Goal: Task Accomplishment & Management: Use online tool/utility

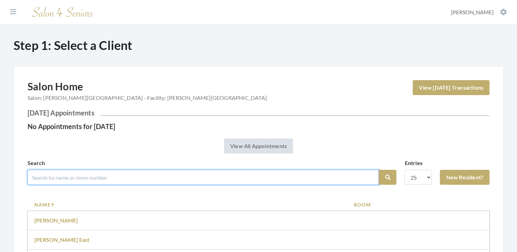
click at [43, 175] on input "search" at bounding box center [203, 177] width 351 height 15
type input "[PERSON_NAME]"
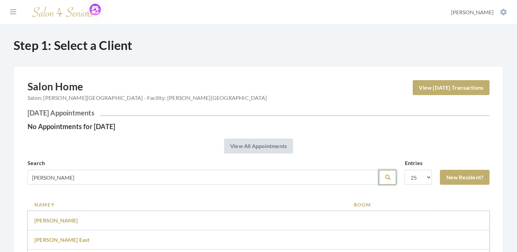
click at [387, 178] on icon "submit" at bounding box center [386, 177] width 5 height 5
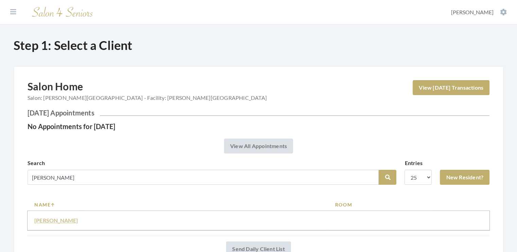
click at [53, 220] on link "[PERSON_NAME]" at bounding box center [56, 220] width 44 height 6
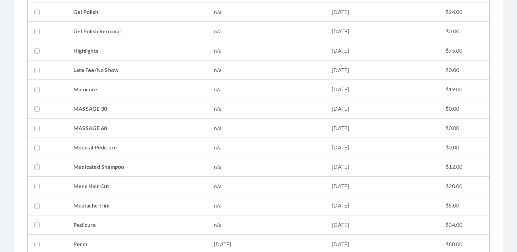
scroll to position [493, 0]
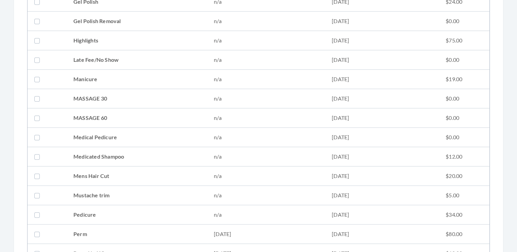
drag, startPoint x: 516, startPoint y: 148, endPoint x: 521, endPoint y: 186, distance: 38.4
click at [516, 186] on html "Facilities Donella Carter My Transactions Account Log Out Step 2: Select Servic…" at bounding box center [258, 78] width 517 height 1143
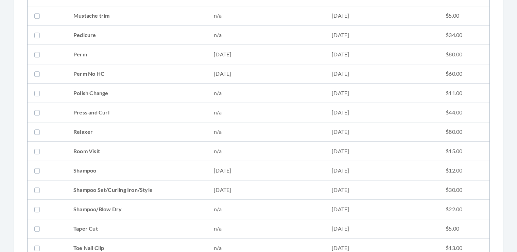
scroll to position [691, 0]
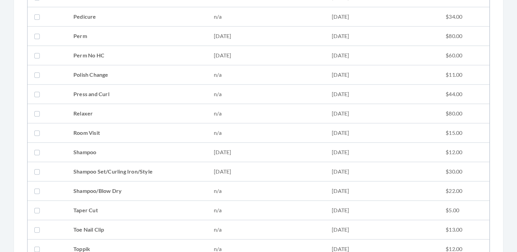
click at [38, 169] on label at bounding box center [38, 171] width 8 height 8
checkbox input "true"
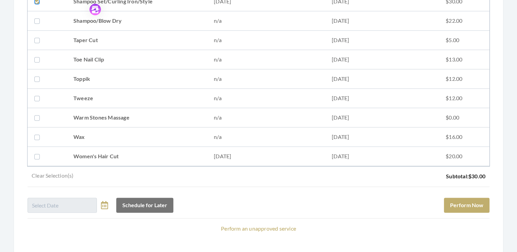
scroll to position [887, 0]
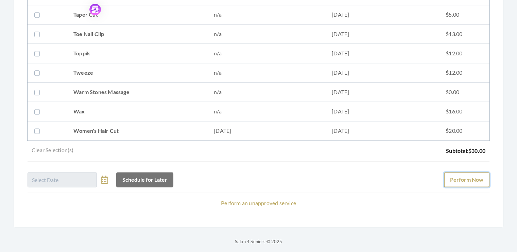
click at [464, 175] on button "Perform Now" at bounding box center [467, 179] width 46 height 15
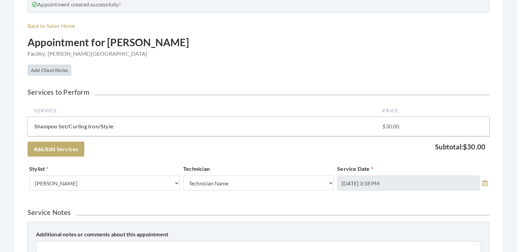
scroll to position [86, 0]
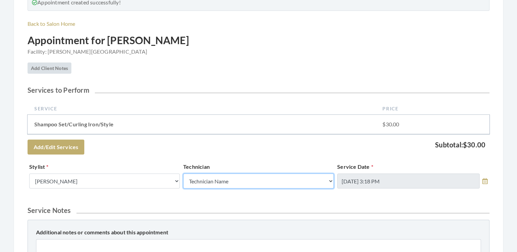
click at [329, 181] on select "Technician Name Kinetic Tech Kimberly Williford" at bounding box center [258, 181] width 150 height 15
click at [330, 182] on select "Technician Name Kinetic Tech Kimberly Williford" at bounding box center [258, 181] width 150 height 15
select select "62"
click at [183, 174] on select "Technician Name Kinetic Tech Kimberly Williford" at bounding box center [258, 181] width 150 height 15
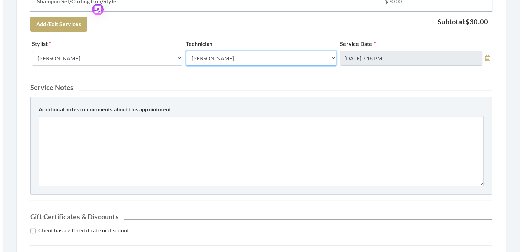
scroll to position [253, 0]
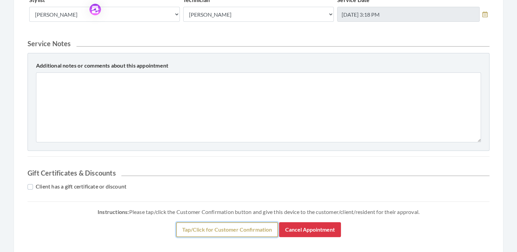
click at [258, 226] on button "Tap/Click for Customer Confirmation" at bounding box center [227, 229] width 102 height 15
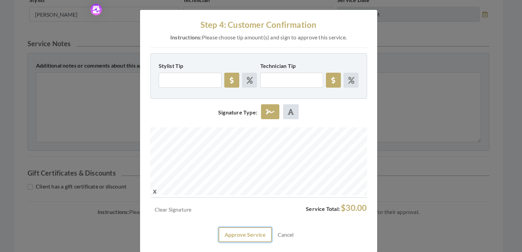
click at [241, 235] on button "Approve Service" at bounding box center [244, 234] width 53 height 15
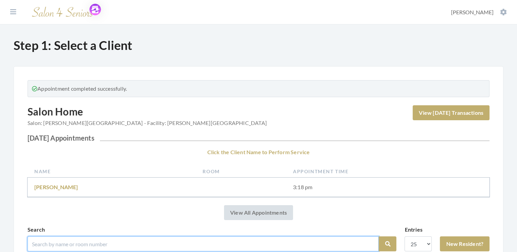
click at [68, 242] on input "search" at bounding box center [203, 243] width 351 height 15
type input "[PERSON_NAME]"
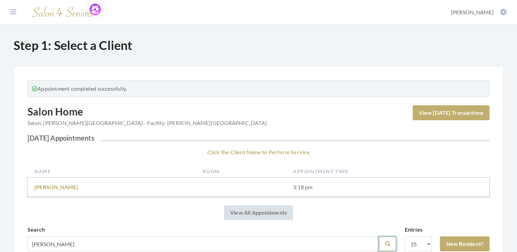
click at [384, 244] on button "Search" at bounding box center [387, 243] width 18 height 15
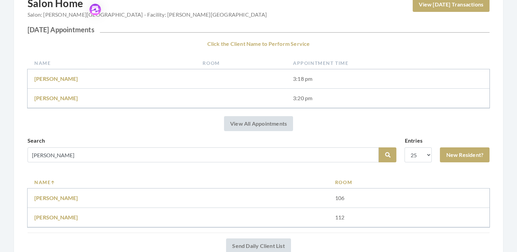
scroll to position [95, 0]
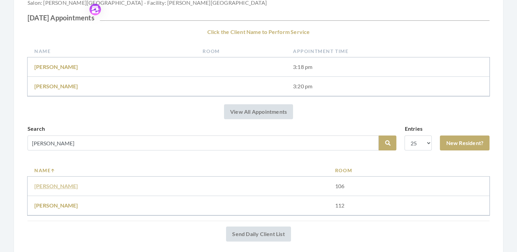
click at [62, 186] on link "Retha Murphy" at bounding box center [56, 186] width 44 height 6
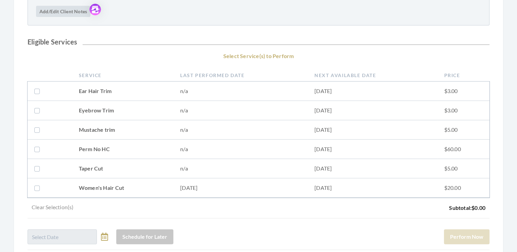
scroll to position [157, 0]
click at [37, 185] on label at bounding box center [38, 187] width 8 height 8
checkbox input "true"
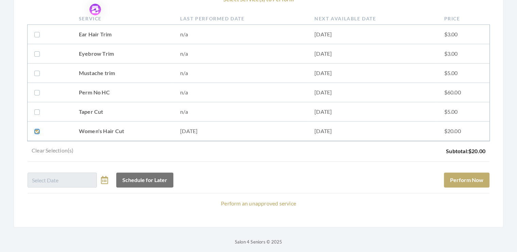
scroll to position [216, 0]
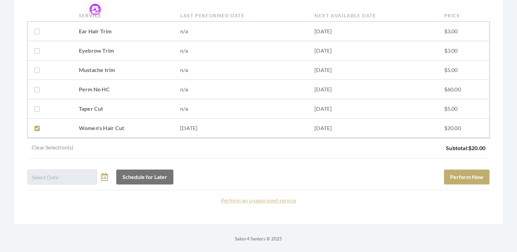
click at [261, 200] on link "Perform an unapproved service" at bounding box center [258, 200] width 75 height 6
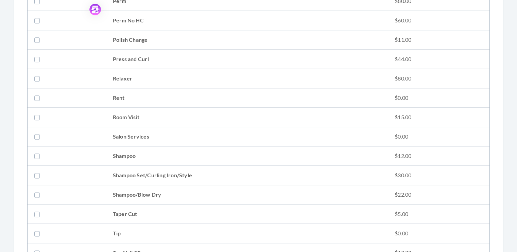
scroll to position [815, 0]
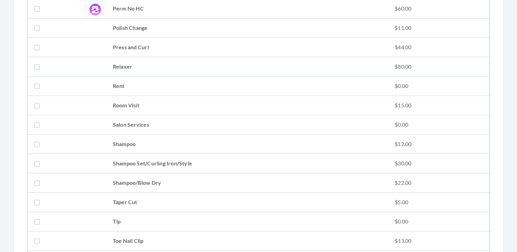
click at [36, 179] on label at bounding box center [38, 183] width 8 height 8
checkbox input "true"
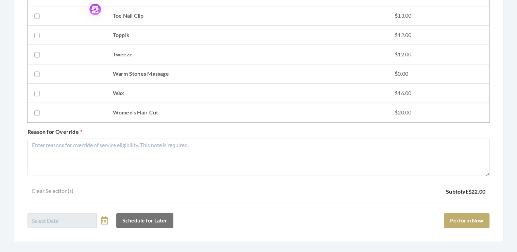
scroll to position [1055, 0]
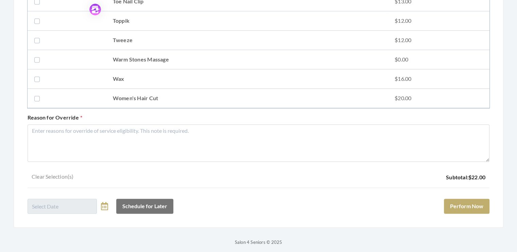
click at [36, 94] on label at bounding box center [38, 98] width 8 height 8
checkbox input "true"
click at [471, 202] on button "Perform Now" at bounding box center [467, 206] width 46 height 15
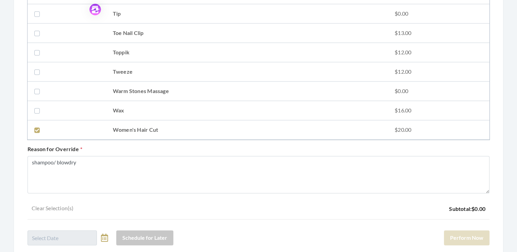
scroll to position [1055, 0]
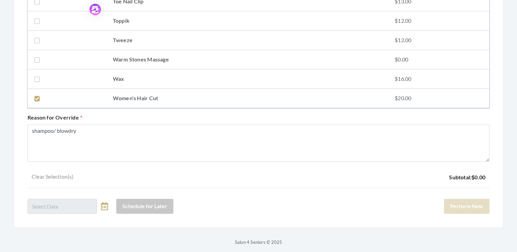
click at [470, 202] on div "Schedule for Later Perform Now" at bounding box center [259, 203] width 462 height 20
click at [62, 175] on link "Clear Selection(s)" at bounding box center [53, 178] width 50 height 10
checkbox input "false"
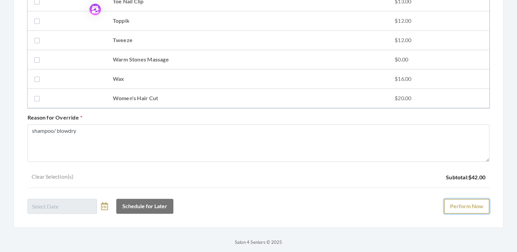
click at [469, 203] on button "Perform Now" at bounding box center [467, 206] width 46 height 15
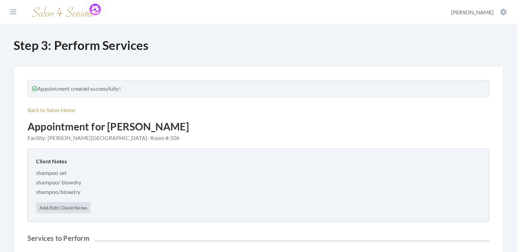
scroll to position [206, 0]
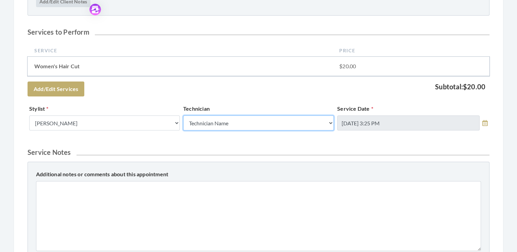
click at [329, 122] on select "Technician Name Kinetic Tech Kimberly Williford" at bounding box center [258, 122] width 150 height 15
select select "62"
click at [183, 115] on select "Technician Name Kinetic Tech Kimberly Williford" at bounding box center [258, 122] width 150 height 15
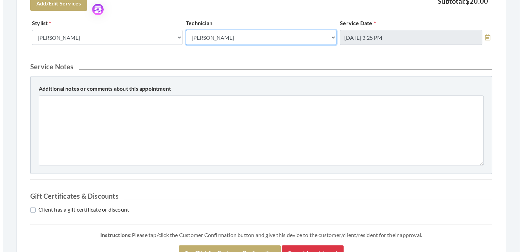
scroll to position [346, 0]
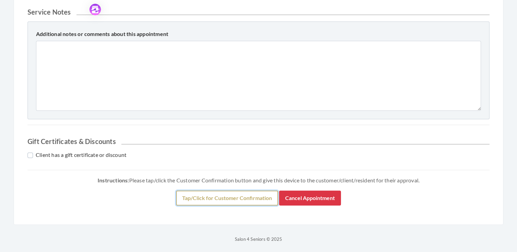
click at [251, 197] on button "Tap/Click for Customer Confirmation" at bounding box center [227, 198] width 102 height 15
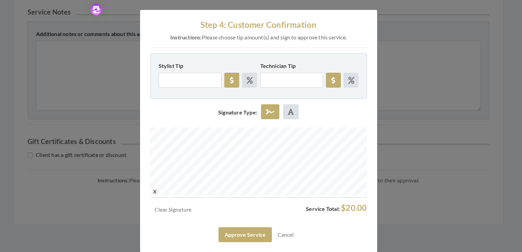
click at [240, 189] on div at bounding box center [258, 162] width 217 height 70
click at [242, 238] on button "Approve Service" at bounding box center [244, 234] width 53 height 15
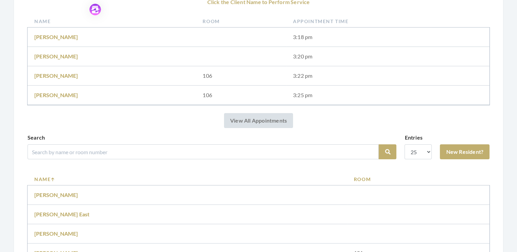
scroll to position [152, 0]
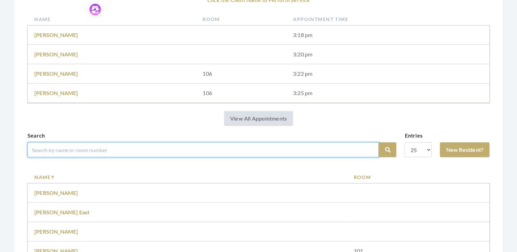
click at [50, 154] on input "search" at bounding box center [203, 149] width 351 height 15
type input "[PERSON_NAME]"
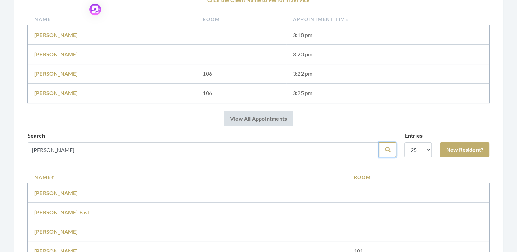
click at [387, 151] on icon "submit" at bounding box center [386, 149] width 5 height 5
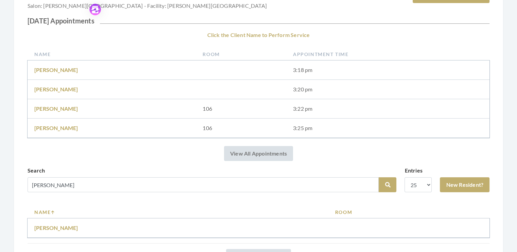
scroll to position [97, 0]
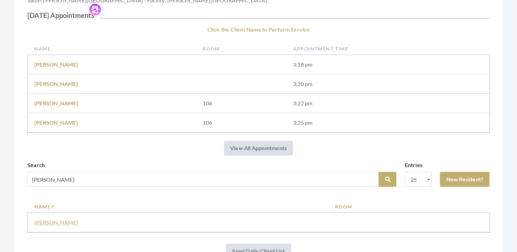
click at [56, 219] on link "Janice Hallford" at bounding box center [56, 222] width 44 height 6
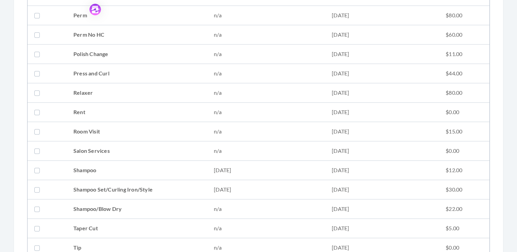
scroll to position [769, 0]
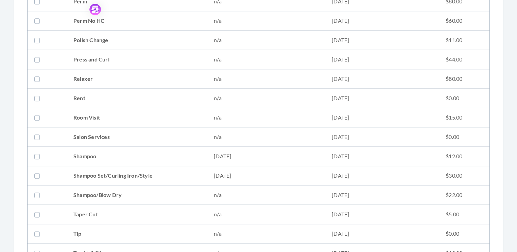
click at [35, 152] on label at bounding box center [38, 156] width 8 height 8
checkbox input "true"
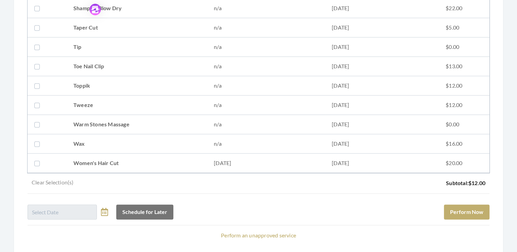
scroll to position [969, 0]
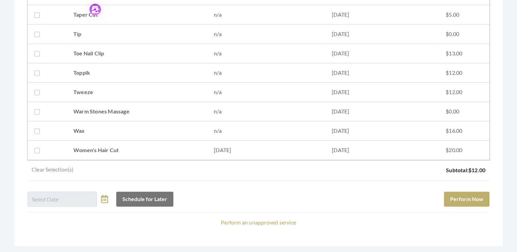
click at [38, 146] on label at bounding box center [38, 150] width 8 height 8
checkbox input "true"
click at [116, 192] on button "Schedule for Later" at bounding box center [144, 199] width 57 height 15
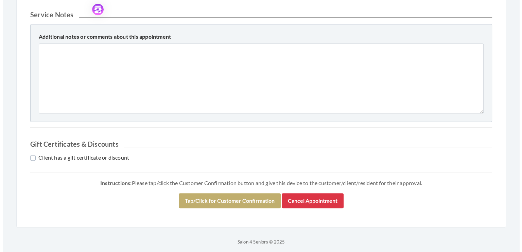
scroll to position [346, 0]
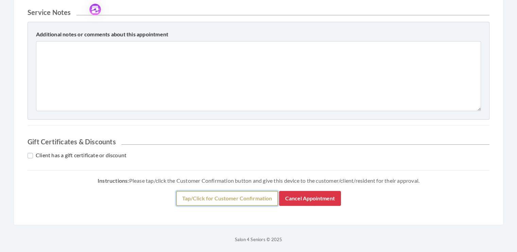
click at [221, 200] on button "Tap/Click for Customer Confirmation" at bounding box center [227, 198] width 102 height 15
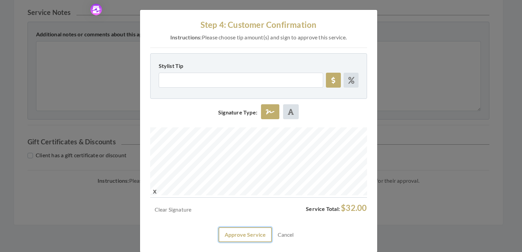
click at [243, 231] on button "Approve Service" at bounding box center [244, 234] width 53 height 15
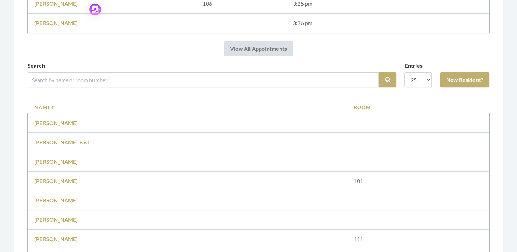
scroll to position [251, 0]
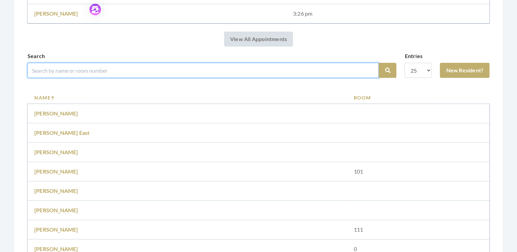
click at [67, 70] on input "search" at bounding box center [203, 70] width 351 height 15
type input "[PERSON_NAME]"
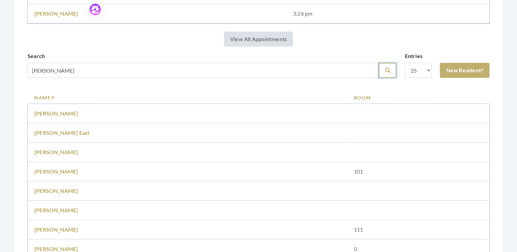
click at [386, 69] on icon "submit" at bounding box center [386, 70] width 5 height 5
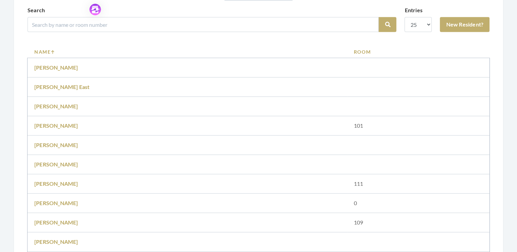
scroll to position [317, 0]
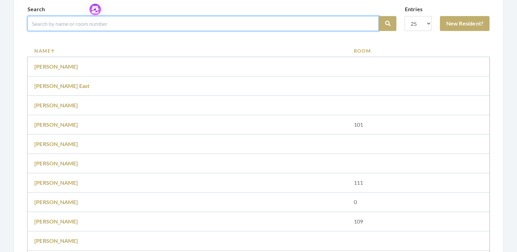
click at [68, 25] on input "search" at bounding box center [203, 23] width 351 height 15
type input "deese"
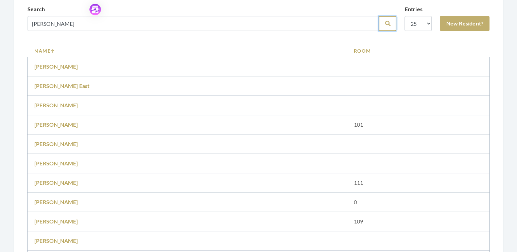
click at [381, 20] on button "Search" at bounding box center [387, 23] width 18 height 15
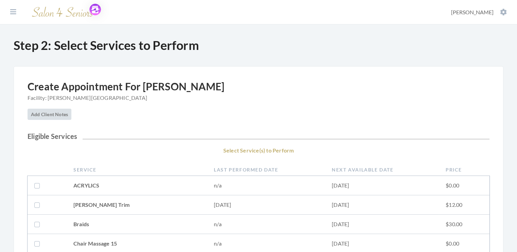
click at [34, 204] on label at bounding box center [38, 205] width 8 height 8
checkbox input "true"
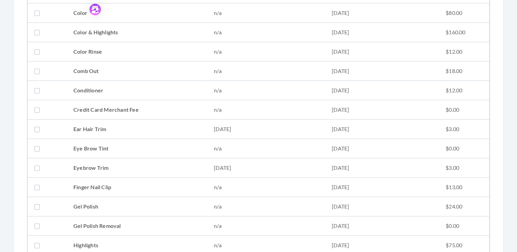
scroll to position [290, 0]
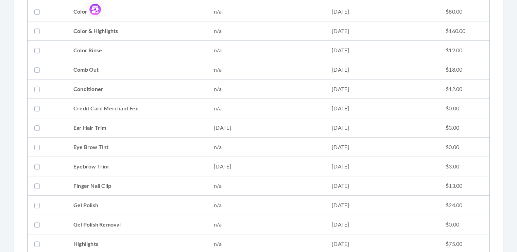
click at [37, 127] on label at bounding box center [38, 128] width 8 height 8
checkbox input "true"
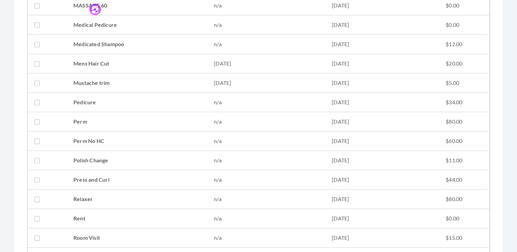
scroll to position [599, 0]
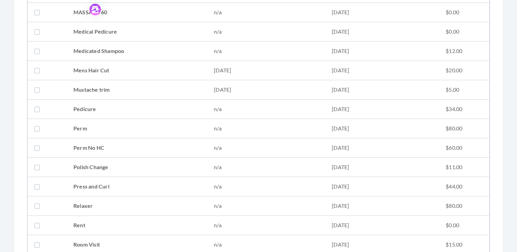
click at [37, 67] on label at bounding box center [38, 70] width 8 height 8
checkbox input "true"
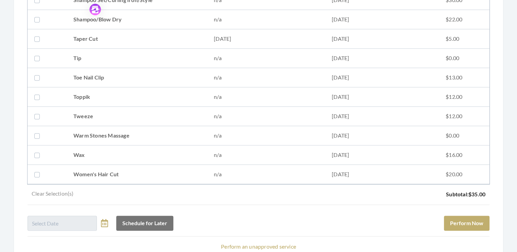
scroll to position [945, 0]
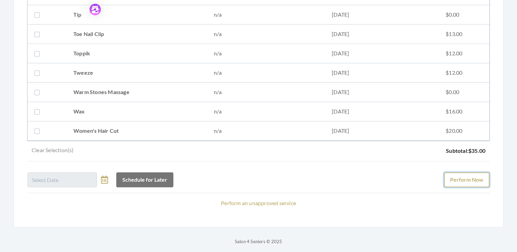
click at [465, 178] on button "Perform Now" at bounding box center [467, 179] width 46 height 15
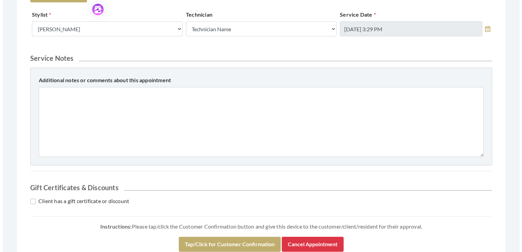
scroll to position [292, 0]
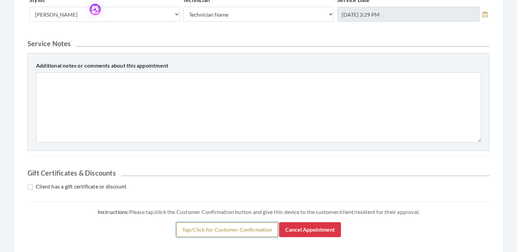
click at [261, 225] on button "Tap/Click for Customer Confirmation" at bounding box center [227, 229] width 102 height 15
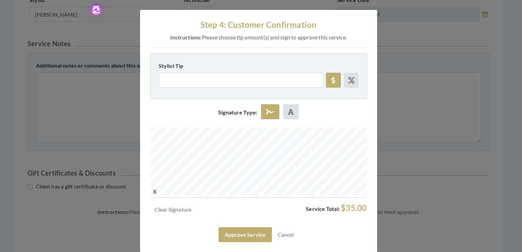
click at [252, 196] on div at bounding box center [258, 162] width 217 height 70
click at [245, 235] on button "Approve Service" at bounding box center [244, 234] width 53 height 15
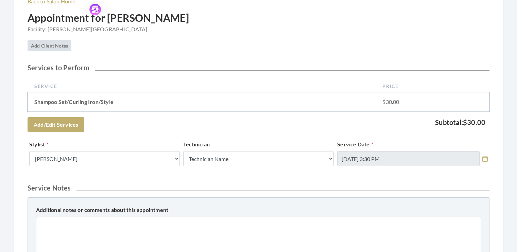
scroll to position [111, 0]
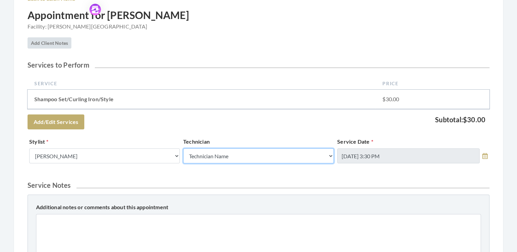
click at [329, 154] on select "Technician Name Kinetic Tech Kimberly Williford" at bounding box center [258, 155] width 150 height 15
select select "62"
click at [183, 148] on select "Technician Name Kinetic Tech Kimberly Williford" at bounding box center [258, 155] width 150 height 15
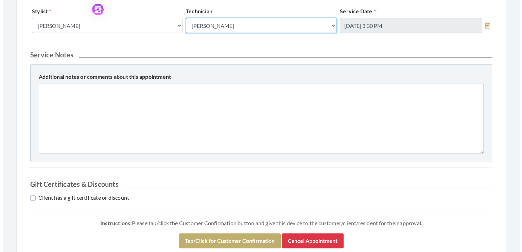
scroll to position [262, 0]
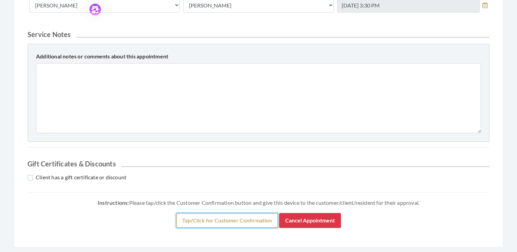
click at [227, 219] on button "Tap/Click for Customer Confirmation" at bounding box center [227, 220] width 102 height 15
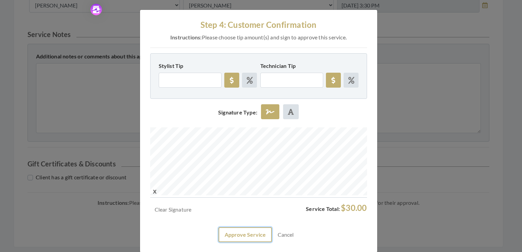
click at [237, 234] on button "Approve Service" at bounding box center [244, 234] width 53 height 15
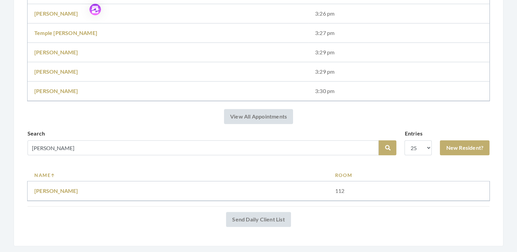
scroll to position [236, 0]
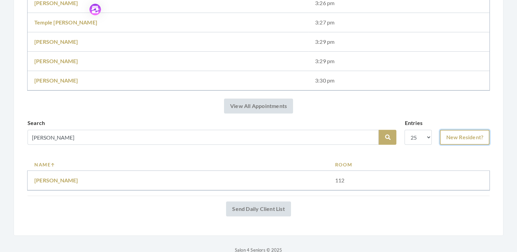
click at [470, 135] on link "New Resident?" at bounding box center [464, 137] width 50 height 15
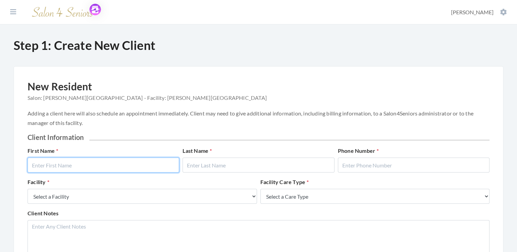
click at [56, 164] on input "text" at bounding box center [103, 165] width 151 height 15
type input "[PERSON_NAME]"
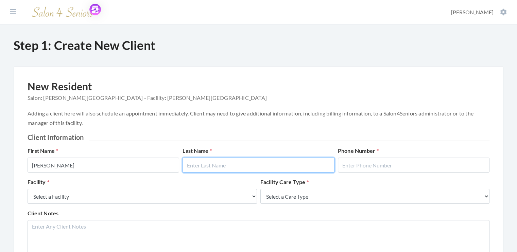
click at [216, 162] on input "text" at bounding box center [257, 165] width 151 height 15
type input "Warren"
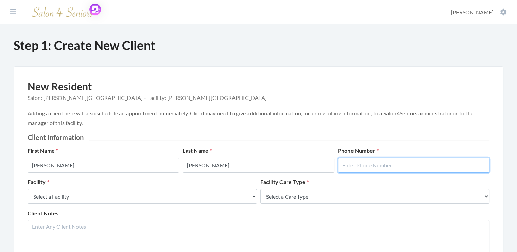
click at [371, 163] on input "text" at bounding box center [413, 165] width 151 height 15
type input "5555555555"
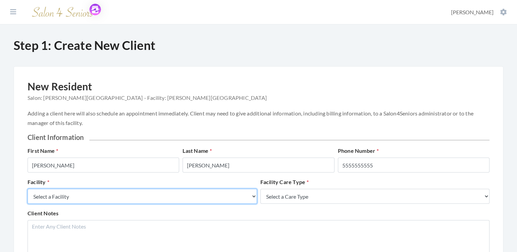
click at [254, 197] on select "Select a Facility Creekside at Three Rivers Brookdale Jones Farm Merrill Garden…" at bounding box center [142, 196] width 229 height 15
select select "5"
click at [28, 189] on select "Select a Facility Creekside at Three Rivers Brookdale Jones Farm Merrill Garden…" at bounding box center [142, 196] width 229 height 15
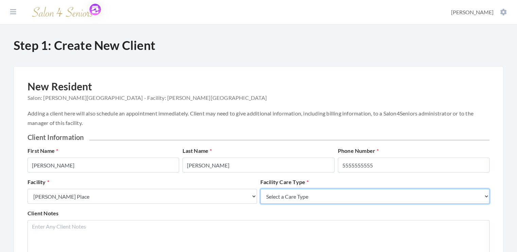
click at [398, 199] on select "Select a Care Type Nursing Home Rehab Memory Care Assisted Living Independent L…" at bounding box center [374, 196] width 229 height 15
select select "4"
click at [260, 189] on select "Select a Care Type Nursing Home Rehab Memory Care Assisted Living Independent L…" at bounding box center [374, 196] width 229 height 15
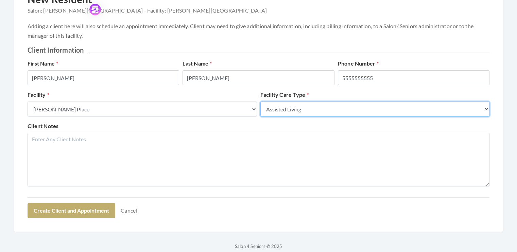
scroll to position [95, 0]
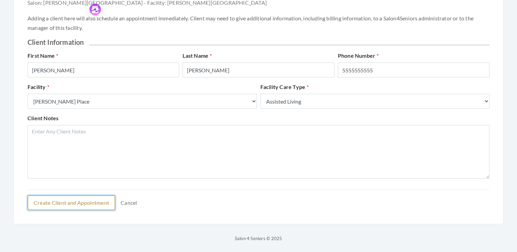
click at [76, 205] on button "Create Client and Appointment" at bounding box center [72, 202] width 88 height 15
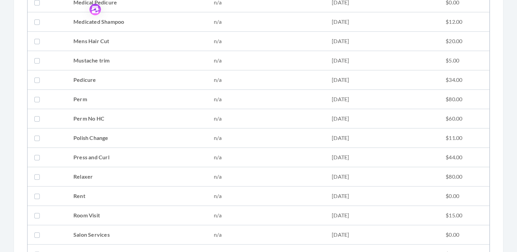
scroll to position [844, 0]
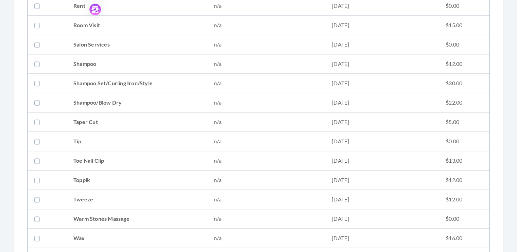
click at [38, 100] on label at bounding box center [38, 102] width 8 height 8
checkbox input "true"
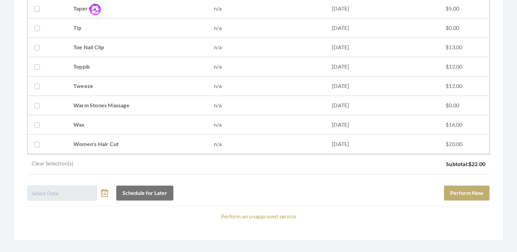
scroll to position [970, 0]
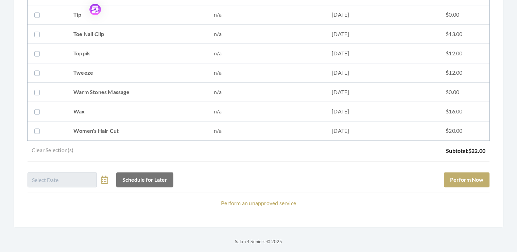
click at [36, 129] on label at bounding box center [38, 131] width 8 height 8
checkbox input "true"
click at [461, 181] on button "Perform Now" at bounding box center [467, 179] width 46 height 15
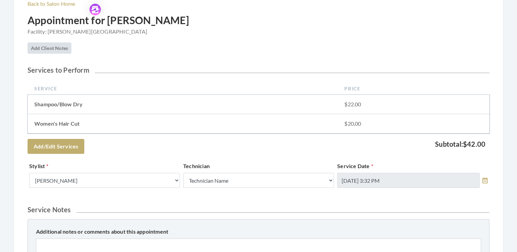
scroll to position [114, 0]
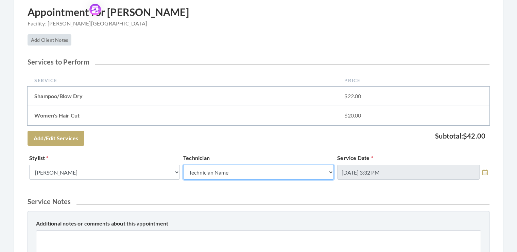
click at [329, 172] on select "Technician Name Kinetic Tech [PERSON_NAME]" at bounding box center [258, 172] width 150 height 15
select select "62"
click at [183, 165] on select "Technician Name Kinetic Tech [PERSON_NAME]" at bounding box center [258, 172] width 150 height 15
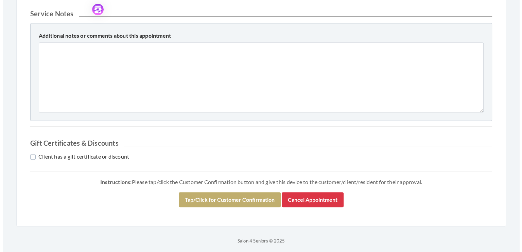
scroll to position [304, 0]
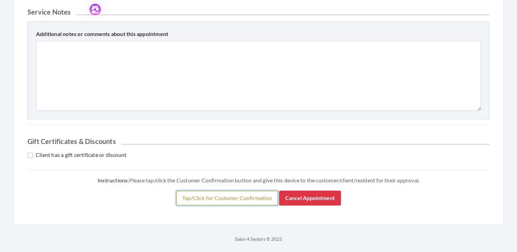
click at [234, 197] on button "Tap/Click for Customer Confirmation" at bounding box center [227, 198] width 102 height 15
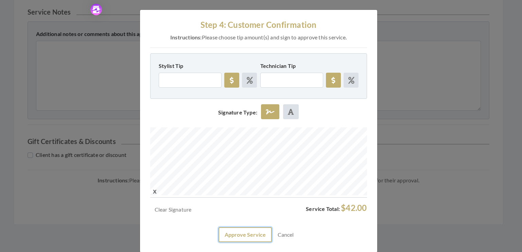
click at [245, 234] on button "Approve Service" at bounding box center [244, 234] width 53 height 15
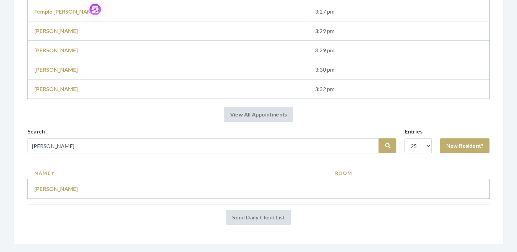
scroll to position [266, 0]
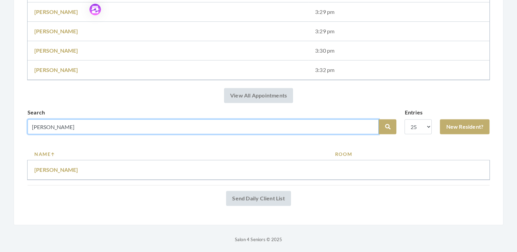
drag, startPoint x: 31, startPoint y: 128, endPoint x: 118, endPoint y: 129, distance: 86.3
click at [118, 129] on input "Armstrong" at bounding box center [203, 126] width 351 height 15
type input "576"
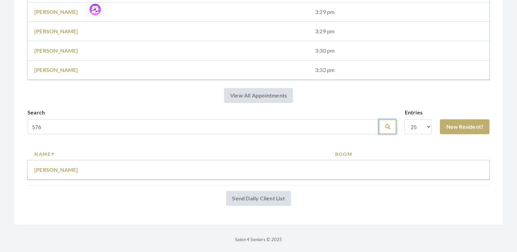
click at [387, 125] on icon "submit" at bounding box center [386, 126] width 5 height 5
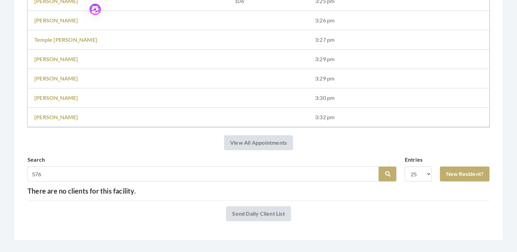
scroll to position [235, 0]
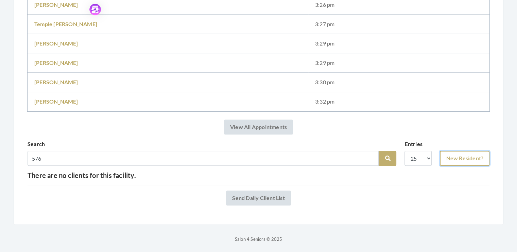
click at [471, 157] on link "New Resident?" at bounding box center [464, 158] width 50 height 15
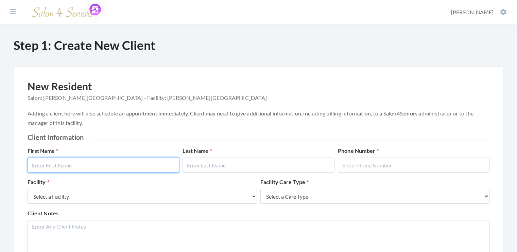
click at [74, 164] on input "text" at bounding box center [103, 165] width 151 height 15
type input "Armstrong"
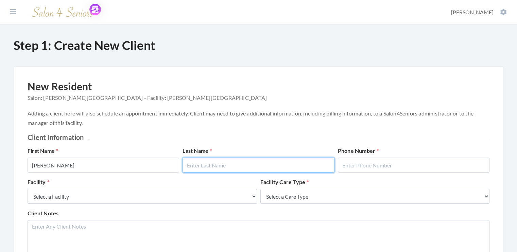
click at [200, 165] on input "text" at bounding box center [257, 165] width 151 height 15
type input "Kzue"
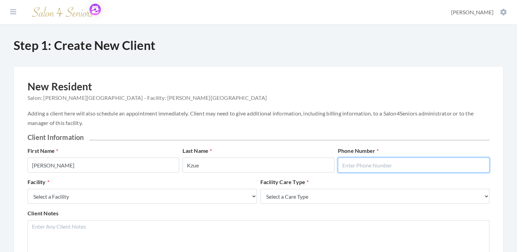
click at [350, 166] on input "text" at bounding box center [413, 165] width 151 height 15
type input "555555555"
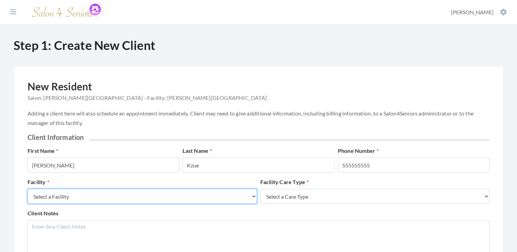
click at [253, 196] on select "Select a Facility Creekside at Three Rivers Brookdale Jones Farm Merrill Garden…" at bounding box center [142, 196] width 229 height 15
select select "5"
click at [28, 189] on select "Select a Facility Creekside at Three Rivers Brookdale Jones Farm Merrill Garden…" at bounding box center [142, 196] width 229 height 15
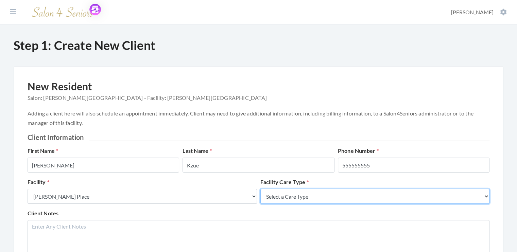
click at [390, 199] on select "Select a Care Type Nursing Home Rehab Memory Care Assisted Living Independent L…" at bounding box center [374, 196] width 229 height 15
select select "4"
click at [260, 189] on select "Select a Care Type Nursing Home Rehab Memory Care Assisted Living Independent L…" at bounding box center [374, 196] width 229 height 15
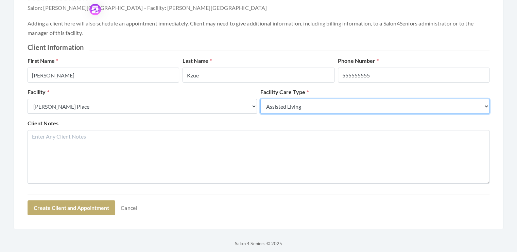
scroll to position [95, 0]
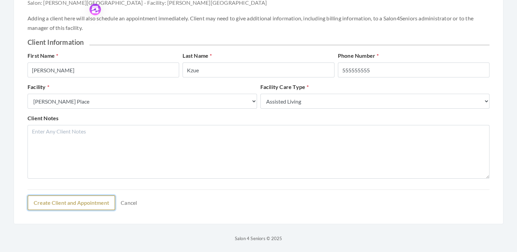
click at [85, 206] on button "Create Client and Appointment" at bounding box center [72, 202] width 88 height 15
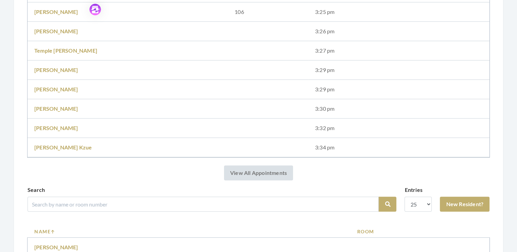
scroll to position [254, 0]
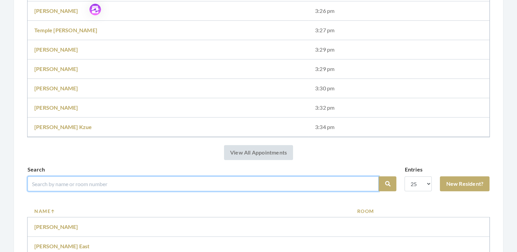
click at [57, 180] on input "search" at bounding box center [203, 183] width 351 height 15
type input "woods"
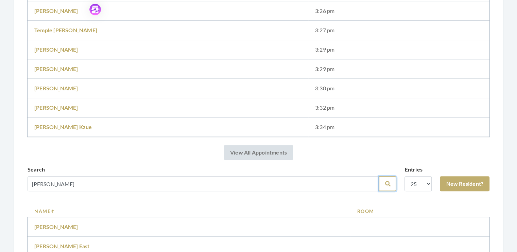
click at [388, 181] on icon "submit" at bounding box center [386, 183] width 5 height 5
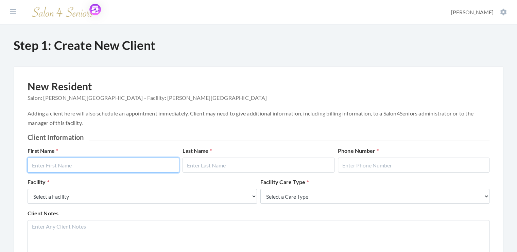
click at [64, 162] on input "text" at bounding box center [103, 165] width 151 height 15
type input "Delores"
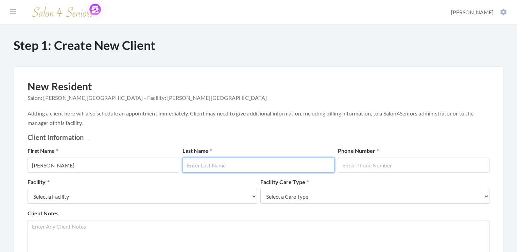
click at [201, 163] on input "text" at bounding box center [257, 165] width 151 height 15
type input "[PERSON_NAME]"
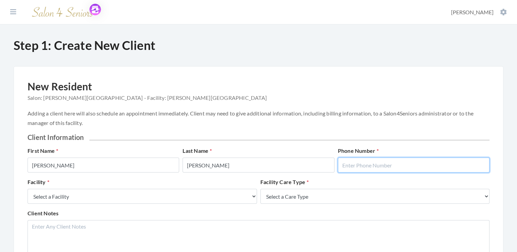
click at [351, 167] on input "text" at bounding box center [413, 165] width 151 height 15
type input "5555555555"
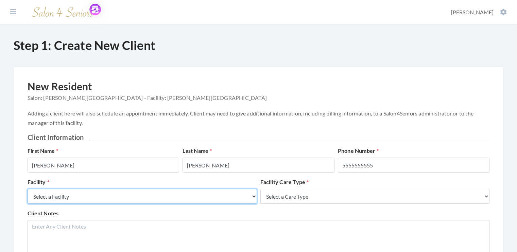
click at [251, 196] on select "Select a Facility Creekside at Three Rivers Brookdale Jones Farm Merrill Garden…" at bounding box center [142, 196] width 229 height 15
select select "5"
click at [28, 189] on select "Select a Facility Creekside at Three Rivers Brookdale Jones Farm Merrill Garden…" at bounding box center [142, 196] width 229 height 15
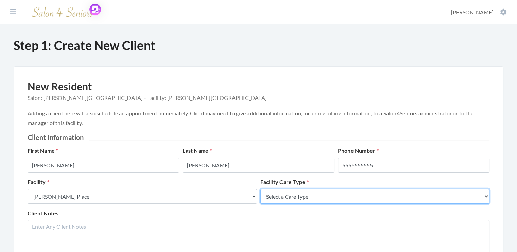
click at [379, 203] on select "Select a Care Type Nursing Home Rehab Memory Care Assisted Living Independent L…" at bounding box center [374, 196] width 229 height 15
select select "4"
click at [260, 189] on select "Select a Care Type Nursing Home Rehab Memory Care Assisted Living Independent L…" at bounding box center [374, 196] width 229 height 15
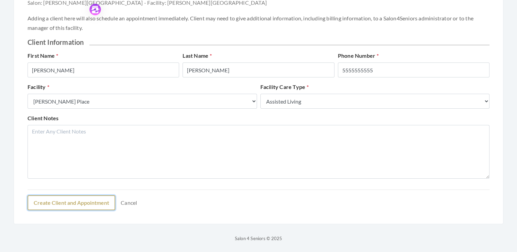
click at [80, 204] on button "Create Client and Appointment" at bounding box center [72, 202] width 88 height 15
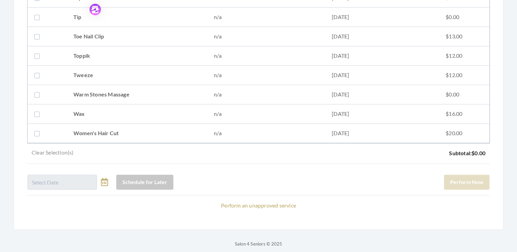
scroll to position [970, 0]
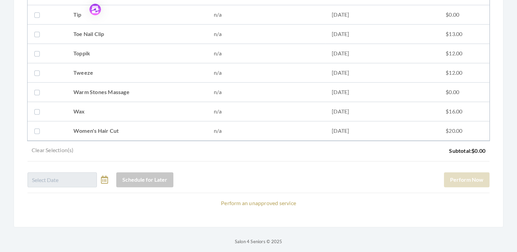
click at [37, 129] on label at bounding box center [38, 131] width 8 height 8
checkbox input "true"
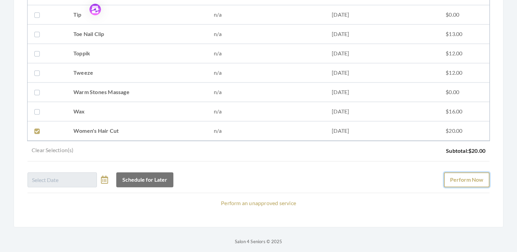
click at [475, 176] on button "Perform Now" at bounding box center [467, 179] width 46 height 15
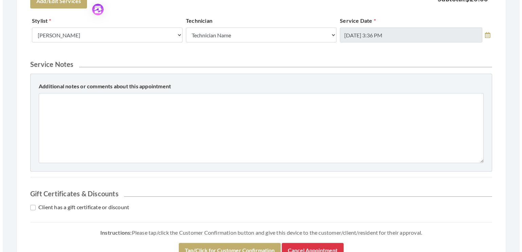
scroll to position [285, 0]
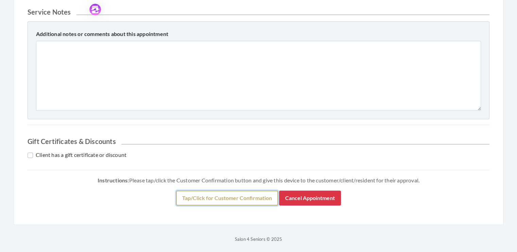
click at [219, 197] on button "Tap/Click for Customer Confirmation" at bounding box center [227, 198] width 102 height 15
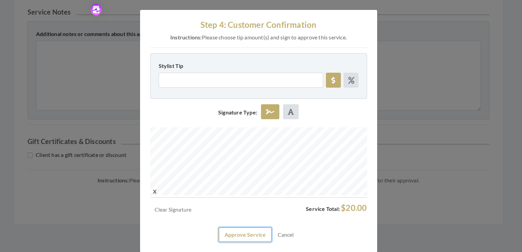
click at [243, 235] on button "Approve Service" at bounding box center [244, 234] width 53 height 15
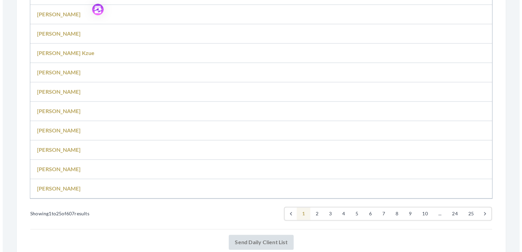
scroll to position [818, 0]
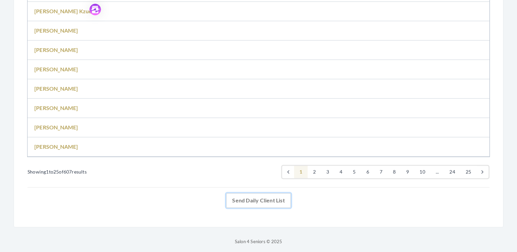
click at [272, 195] on link "Send Daily Client List" at bounding box center [258, 200] width 65 height 15
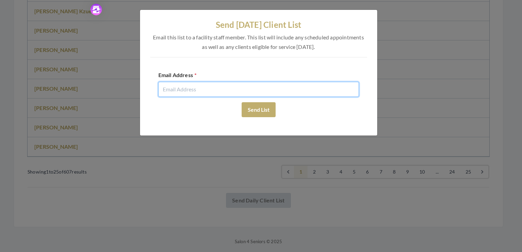
click at [182, 90] on input "email" at bounding box center [258, 89] width 200 height 15
type input "[EMAIL_ADDRESS][DOMAIN_NAME]"
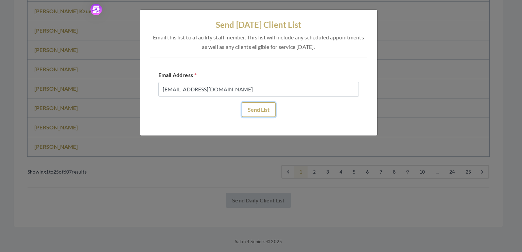
click at [261, 112] on button "Send List" at bounding box center [258, 109] width 34 height 15
